Goal: Book appointment/travel/reservation

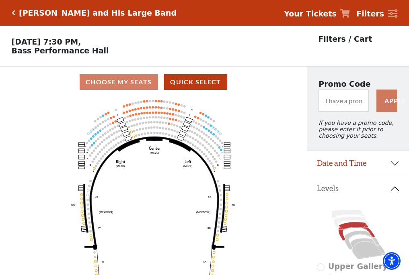
scroll to position [37, 0]
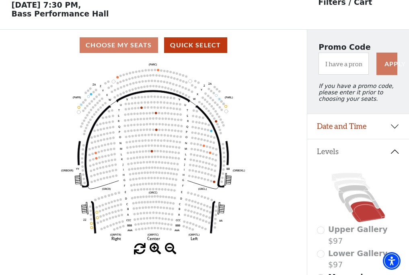
scroll to position [37, 0]
